Goal: Task Accomplishment & Management: Manage account settings

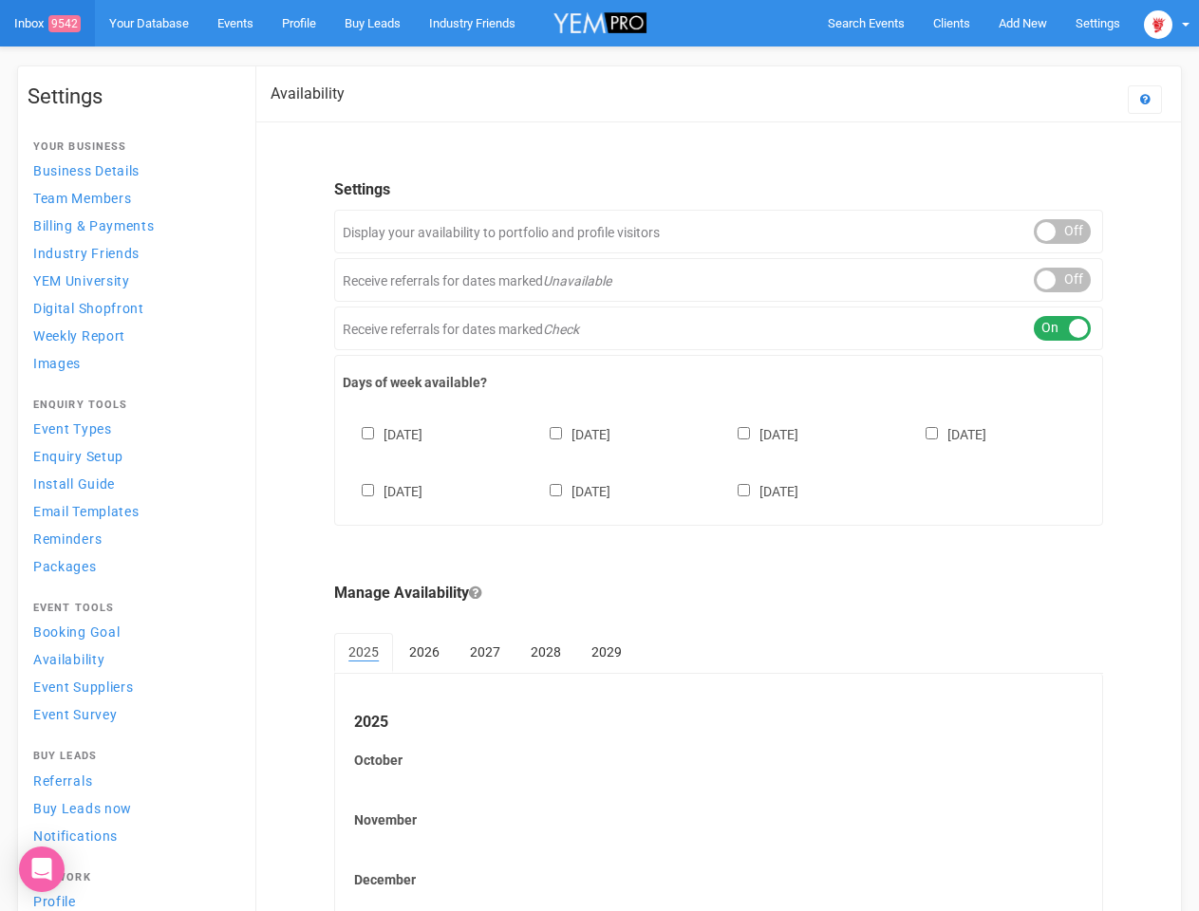
click at [599, 456] on div "[DATE] [DATE] [DATE] [DATE] [DATE] [DATE] [DATE]" at bounding box center [719, 454] width 752 height 114
click at [866, 23] on span "Search Events" at bounding box center [866, 23] width 77 height 14
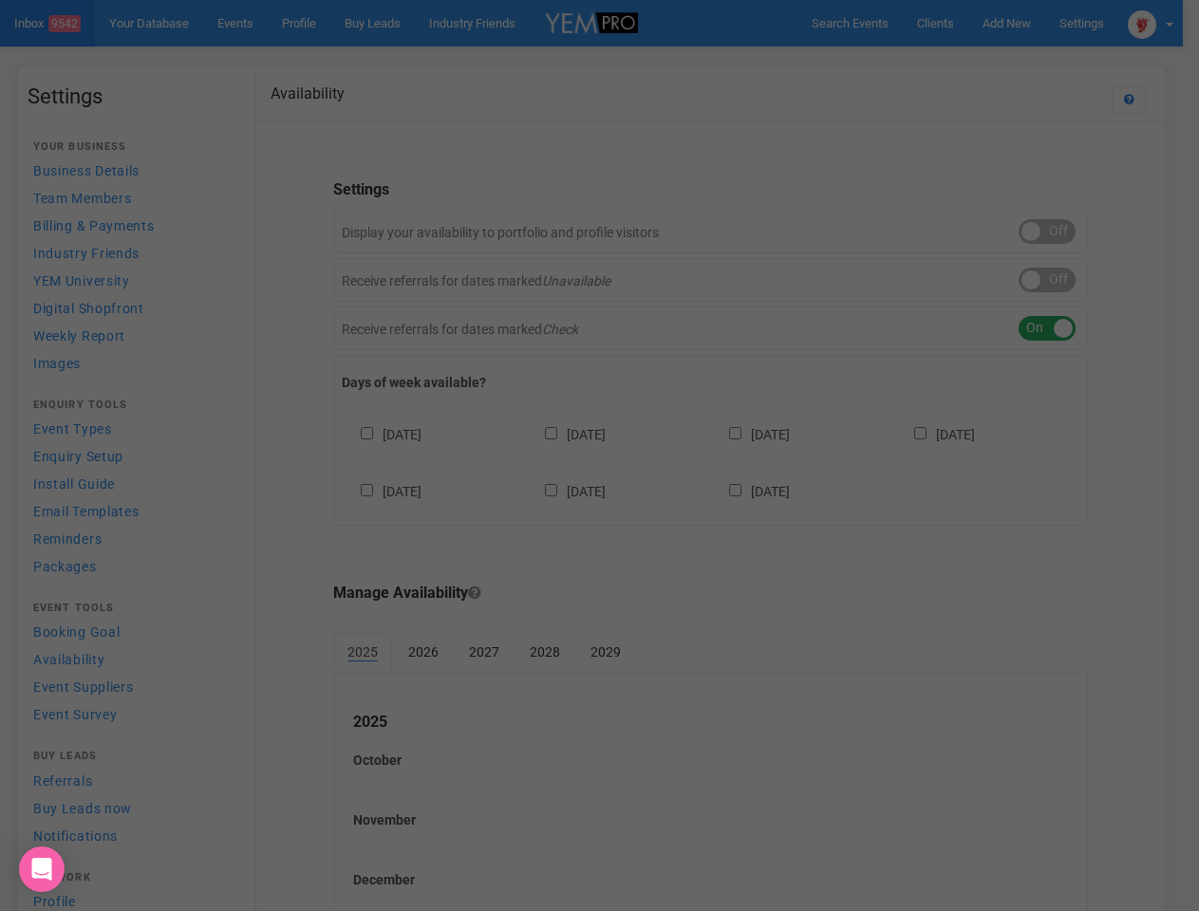
click at [1022, 23] on div at bounding box center [599, 455] width 1199 height 911
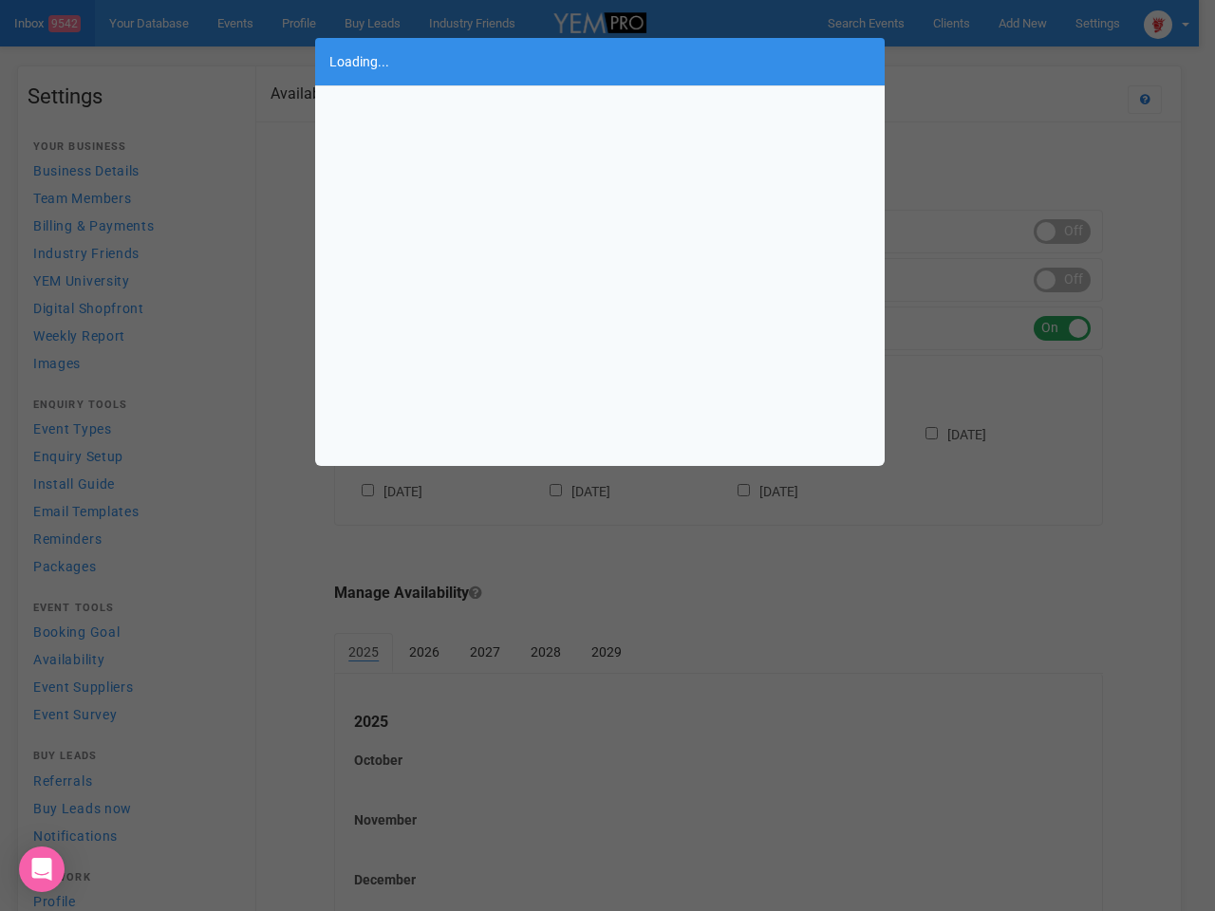
click at [978, 61] on body "Search Events Clients Add New New Client New Event New Enquiry Settings [GEOGRA…" at bounding box center [607, 519] width 1215 height 1038
click at [1166, 23] on div "Loading..." at bounding box center [607, 455] width 1215 height 911
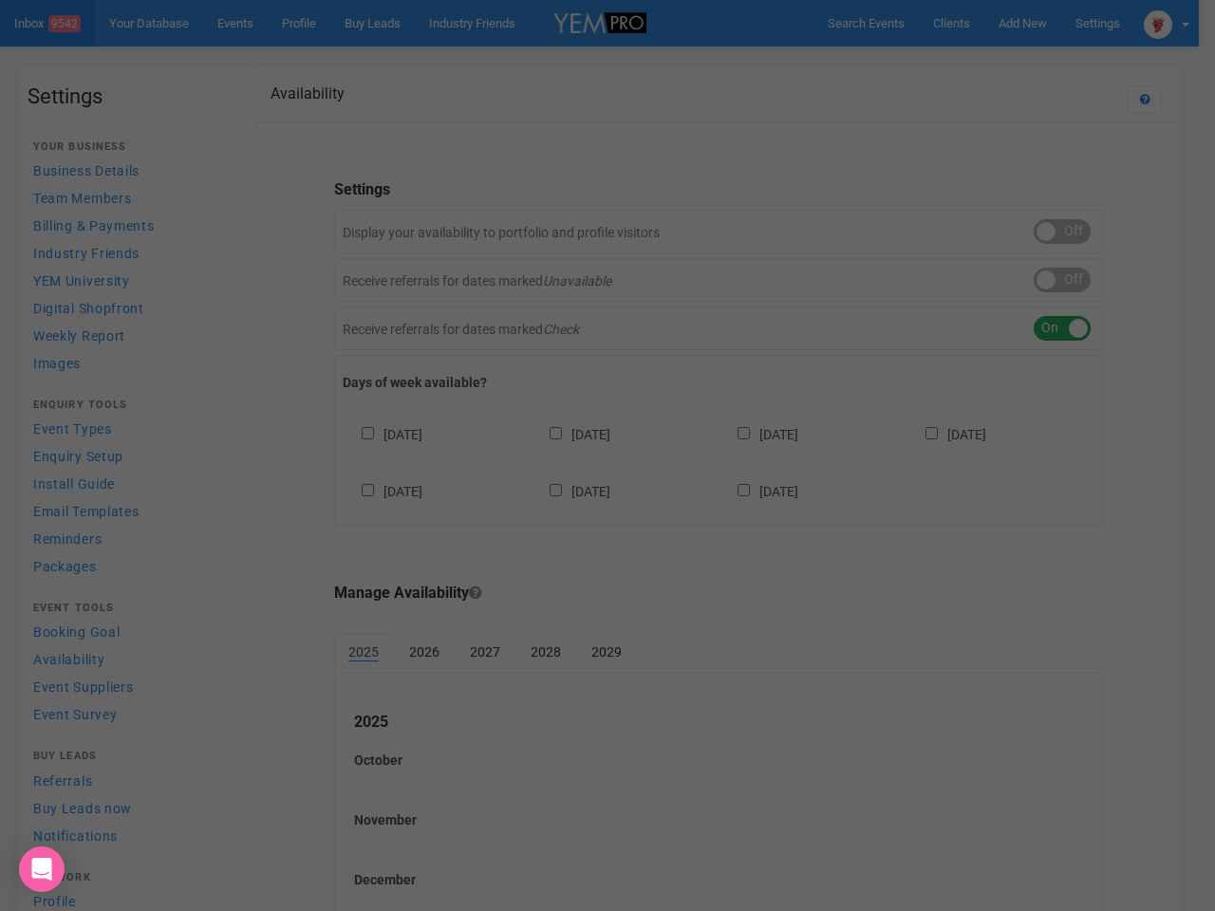
click at [1062, 232] on div "Loading..." at bounding box center [607, 455] width 1215 height 911
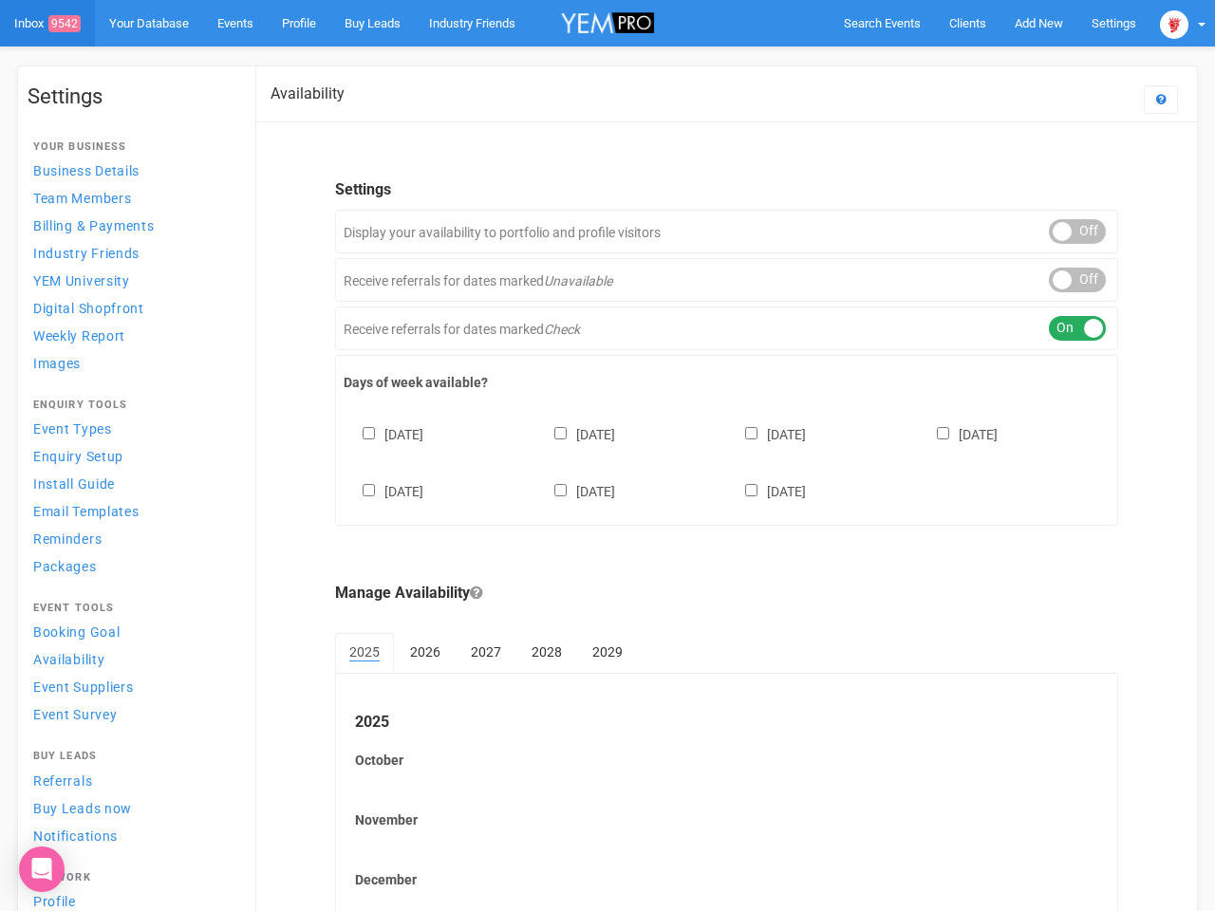
click at [1062, 328] on div "ON OFF" at bounding box center [1077, 328] width 57 height 25
click at [718, 460] on div "[DATE] [DATE] [DATE] [DATE] [DATE] [DATE] [DATE]" at bounding box center [727, 454] width 766 height 114
